Goal: Task Accomplishment & Management: Complete application form

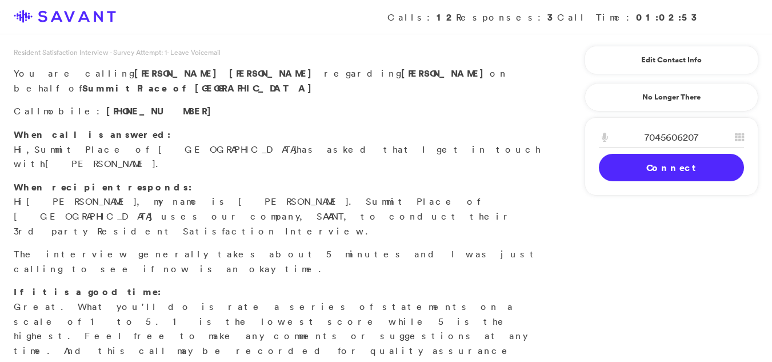
click at [653, 176] on link "Connect" at bounding box center [671, 167] width 145 height 27
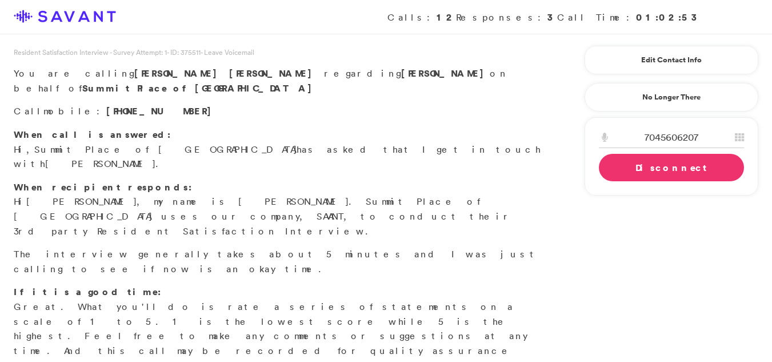
click at [506, 247] on p "The interview generally takes about 5 minutes and I was just calling to see if …" at bounding box center [277, 261] width 527 height 29
click at [616, 171] on link "Disconnect" at bounding box center [671, 167] width 145 height 27
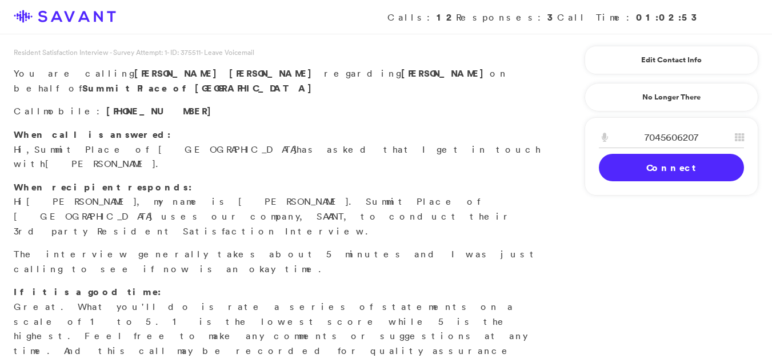
click at [616, 171] on link "Connect" at bounding box center [671, 167] width 145 height 27
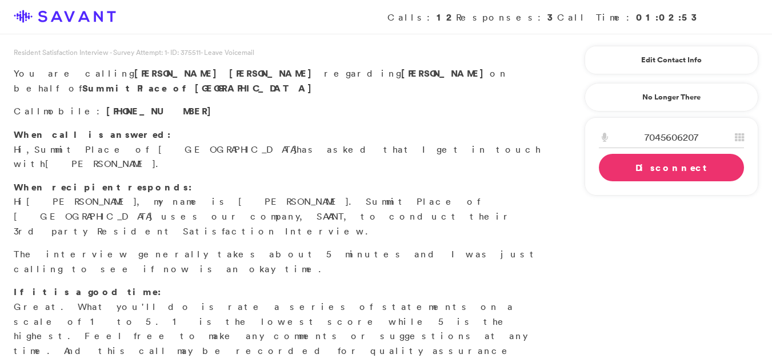
click at [591, 166] on div "7045606207 1 2 A B C 3 D E F 4 G H I 5 J K L 6 M N O 7 P Q R S 8 T U V 9 W X Y …" at bounding box center [672, 156] width 174 height 78
click at [622, 170] on link "Disconnect" at bounding box center [671, 167] width 145 height 27
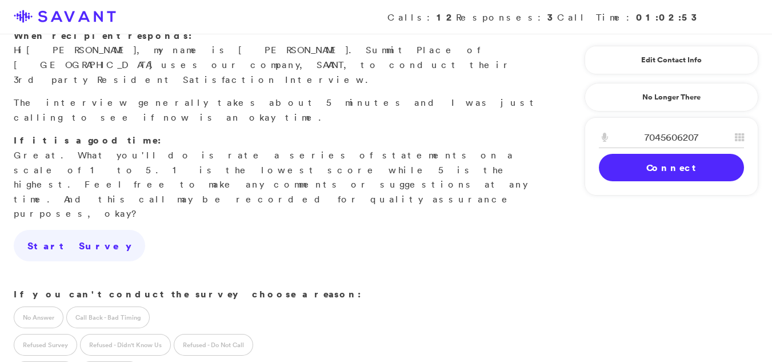
scroll to position [157, 0]
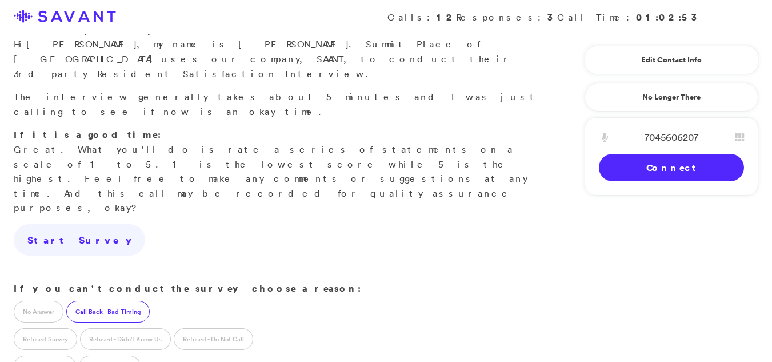
click at [106, 301] on label "Call Back - Bad Timing" at bounding box center [107, 312] width 83 height 22
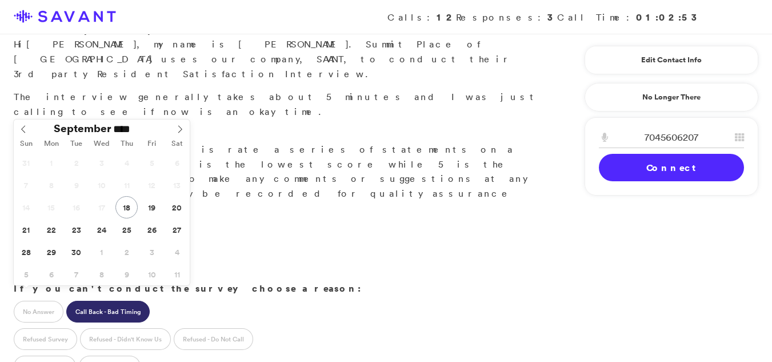
type input "**********"
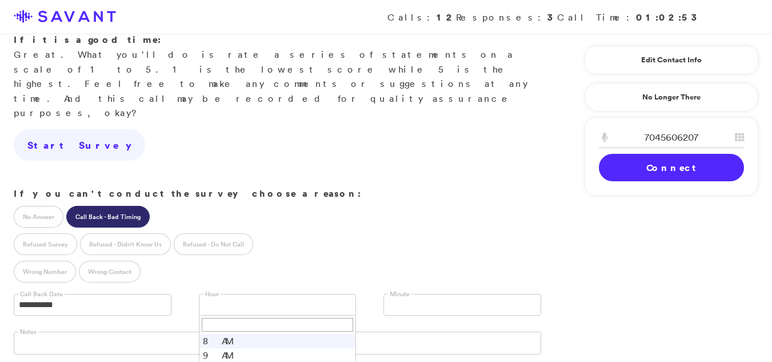
scroll to position [267, 0]
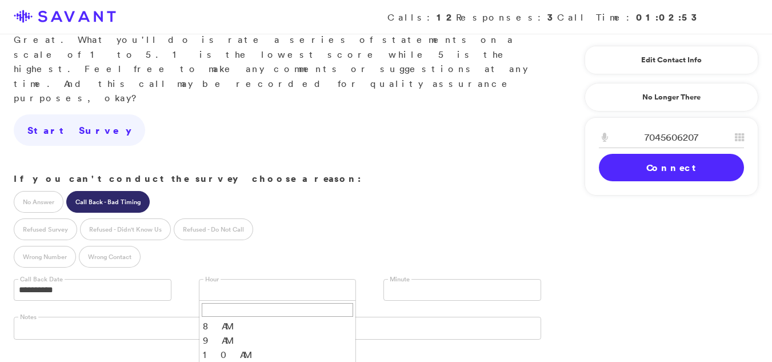
click at [409, 279] on link at bounding box center [462, 290] width 158 height 22
click at [393, 301] on li "00" at bounding box center [462, 308] width 157 height 14
click at [643, 257] on div "Resident Satisfaction Interview - Survey Attempt: 1 - ID: 375511 - Leave Voicem…" at bounding box center [386, 123] width 772 height 687
